Goal: Task Accomplishment & Management: Manage account settings

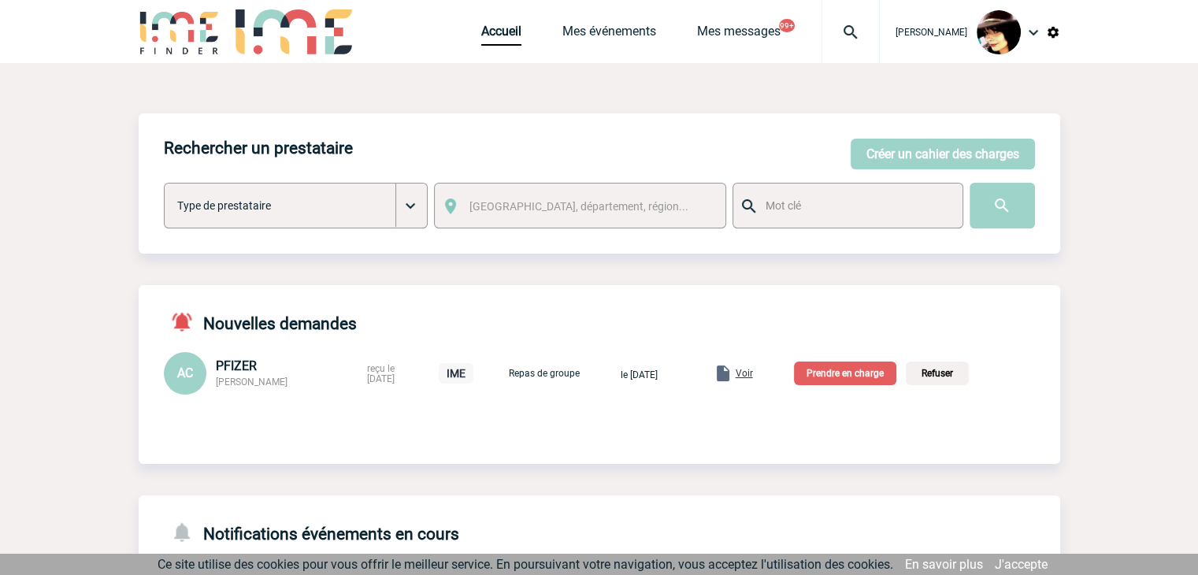
click at [753, 376] on span "Voir" at bounding box center [744, 373] width 17 height 11
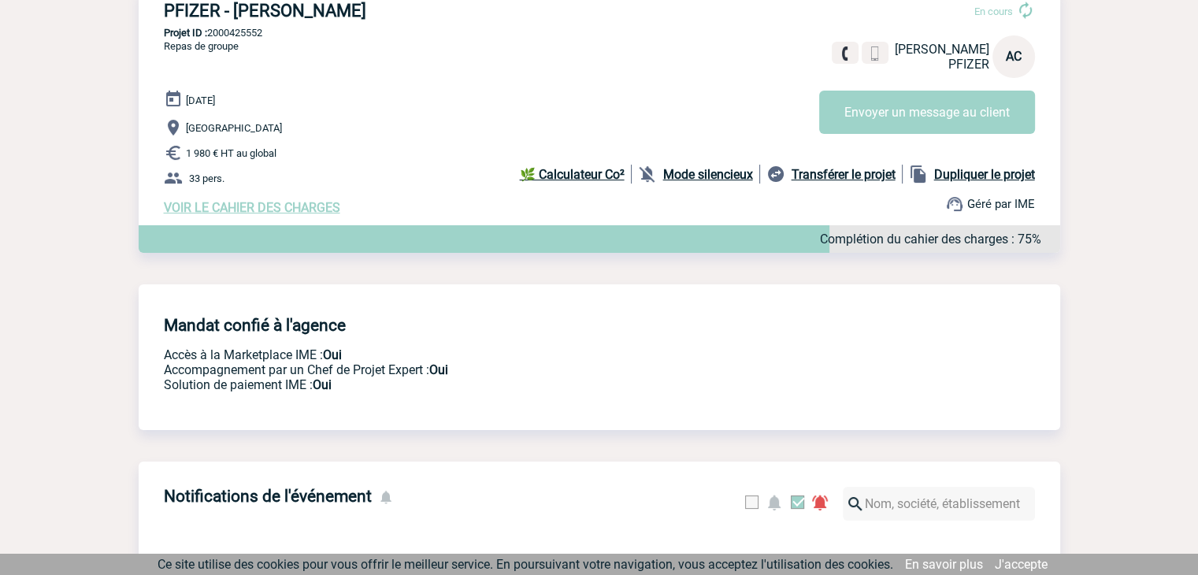
scroll to position [236, 0]
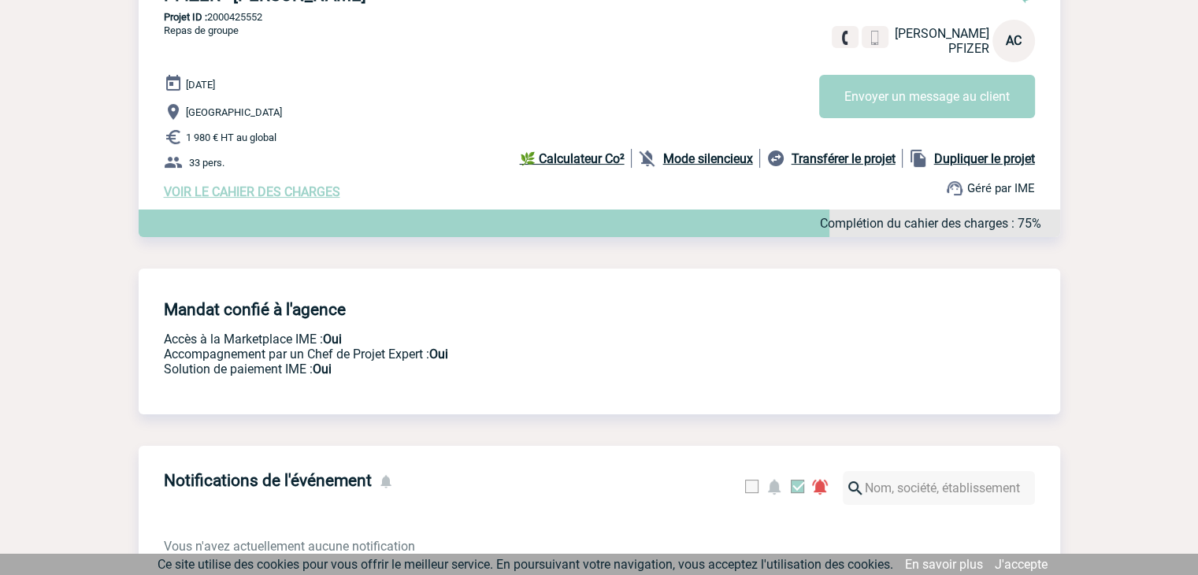
click at [266, 197] on span "VOIR LE CAHIER DES CHARGES" at bounding box center [252, 191] width 176 height 15
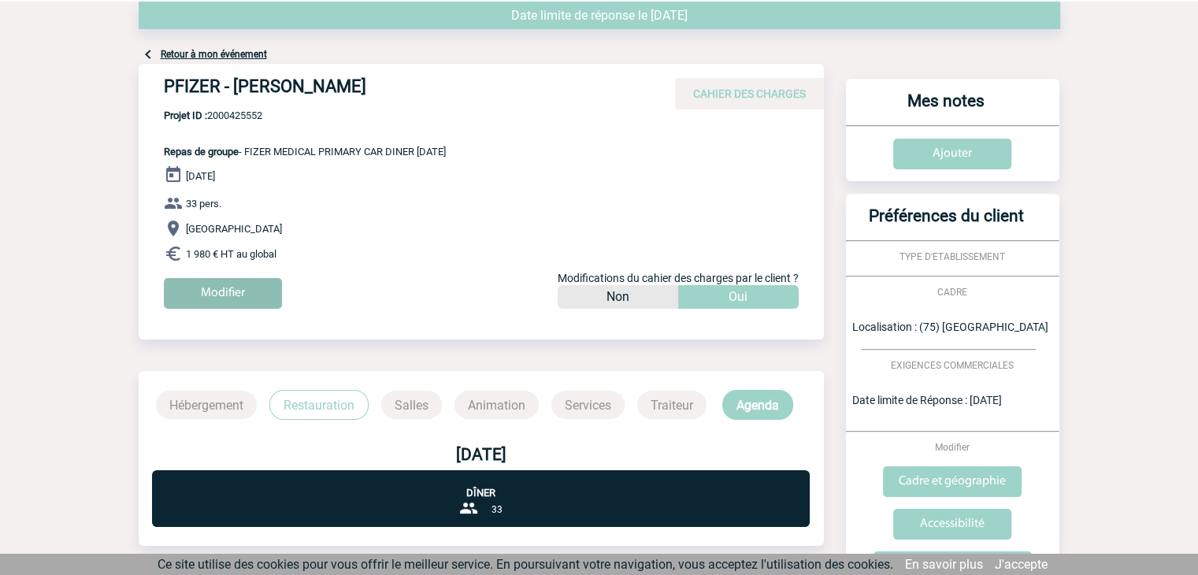
scroll to position [157, 0]
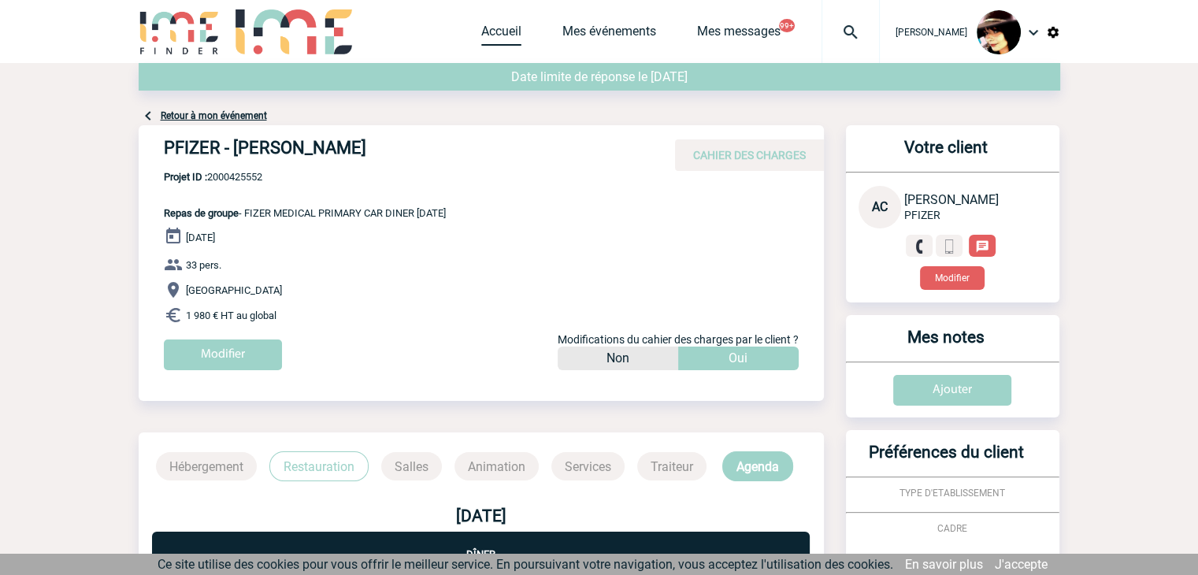
click at [481, 35] on link "Accueil" at bounding box center [501, 35] width 40 height 22
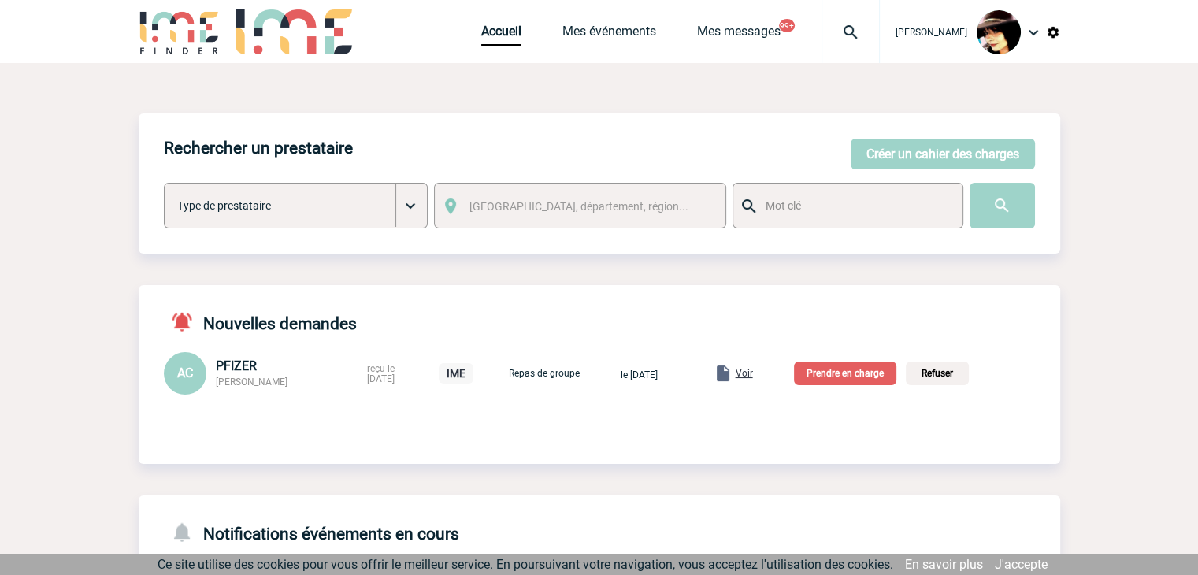
click at [849, 376] on p "Prendre en charge" at bounding box center [845, 374] width 102 height 24
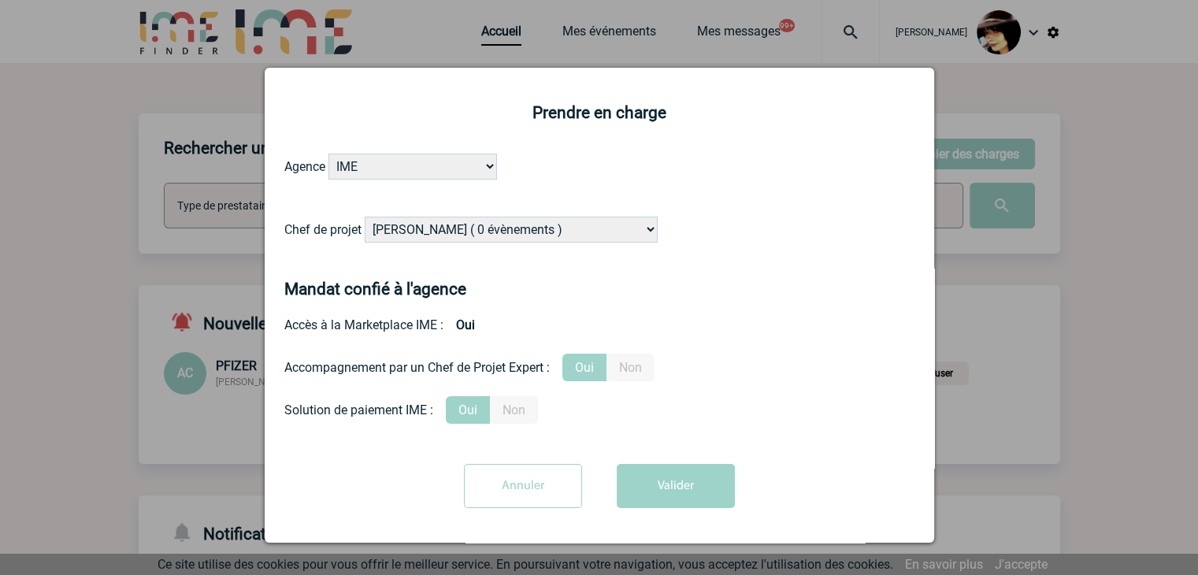
click at [523, 237] on select "[PERSON_NAME] ( 0 évènements ) [PERSON_NAME] ( 179 évènements ) [PERSON_NAME] (…" at bounding box center [511, 230] width 293 height 26
select select "132752"
click at [365, 217] on select "[PERSON_NAME] ( 0 évènements ) [PERSON_NAME] ( 179 évènements ) [PERSON_NAME] (…" at bounding box center [511, 230] width 293 height 26
click at [666, 474] on button "Valider" at bounding box center [676, 486] width 118 height 44
